Goal: Transaction & Acquisition: Purchase product/service

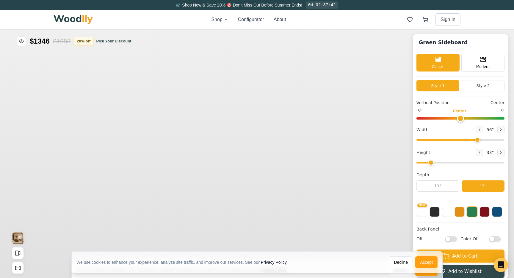
type input "56"
type input "2"
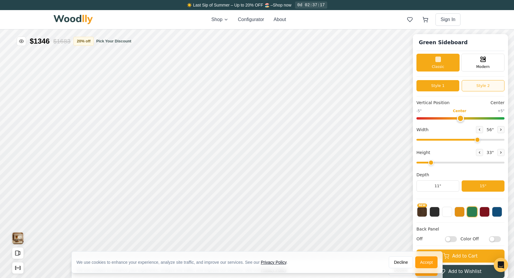
type input "0"
drag, startPoint x: 582, startPoint y: -9, endPoint x: 583, endPoint y: -6, distance: 3.4
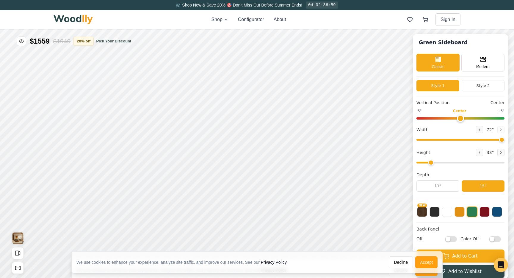
drag, startPoint x: 599, startPoint y: 15, endPoint x: 638, endPoint y: 13, distance: 38.7
type input "72"
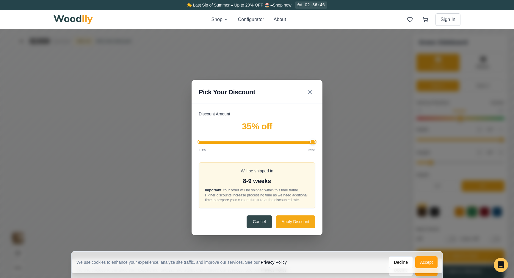
drag, startPoint x: 486, startPoint y: -21, endPoint x: 557, endPoint y: -19, distance: 70.8
type input "35"
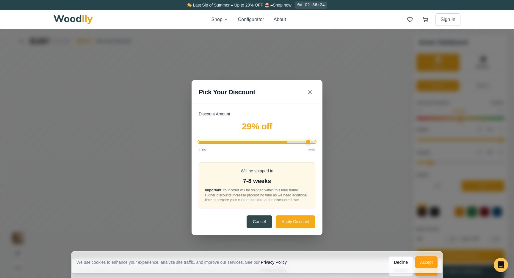
type input "35"
drag, startPoint x: 626, startPoint y: -10, endPoint x: 682, endPoint y: -5, distance: 56.4
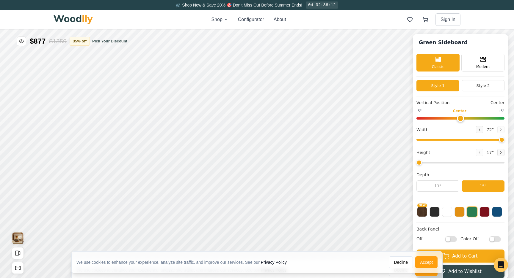
drag, startPoint x: 580, startPoint y: 25, endPoint x: 574, endPoint y: 26, distance: 6.4
type input "1"
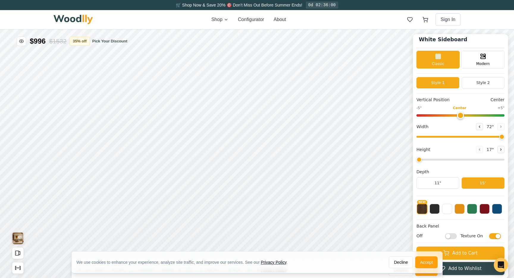
checkbox input "false"
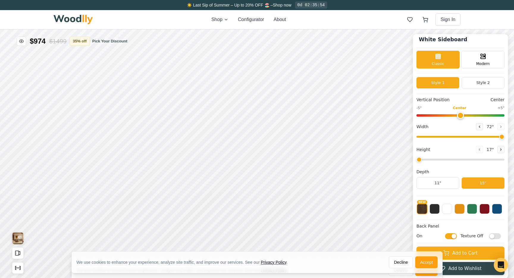
checkbox input "false"
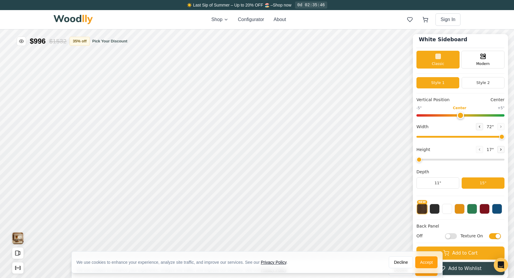
checkbox input "false"
click at [399, 264] on button "Decline" at bounding box center [400, 263] width 24 height 12
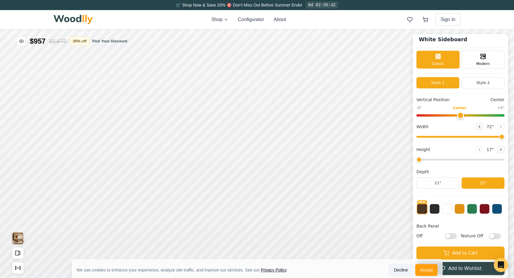
click at [502, 159] on button "Decline" at bounding box center [499, 159] width 24 height 12
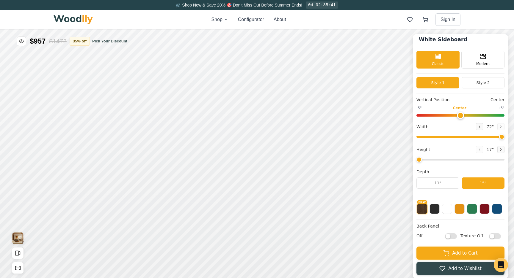
scroll to position [3, 0]
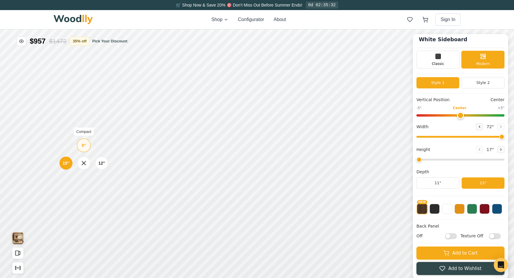
click at [270, 4] on div "15"" at bounding box center [270, 4] width 7 height 7
click at [320, 3] on div "12" Medium" at bounding box center [316, 3] width 14 height 14
type input "72"
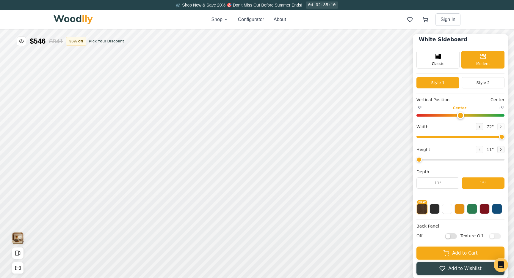
drag, startPoint x: 711, startPoint y: -17, endPoint x: 723, endPoint y: -6, distance: 16.0
click at [471, 16] on div "Classic" at bounding box center [469, 9] width 43 height 18
